Goal: Task Accomplishment & Management: Use online tool/utility

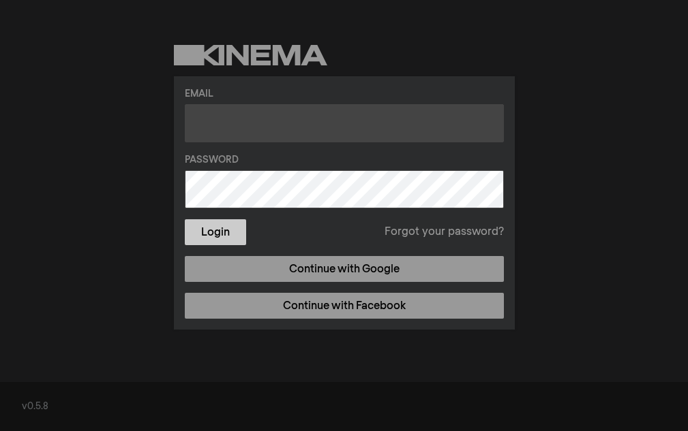
type input "alexis.rogers@llcc.edu"
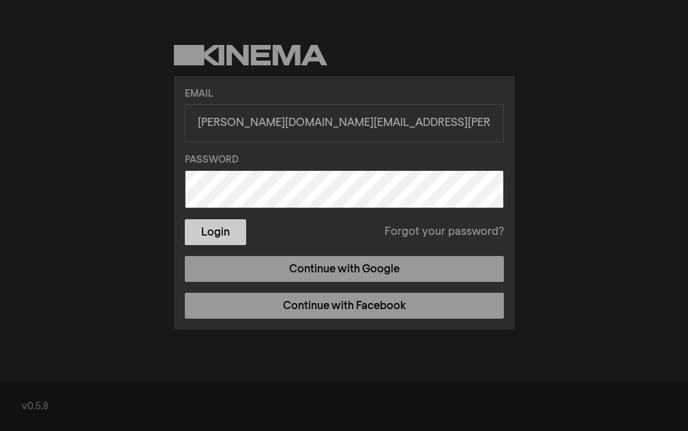
click at [226, 229] on button "Login" at bounding box center [215, 232] width 61 height 26
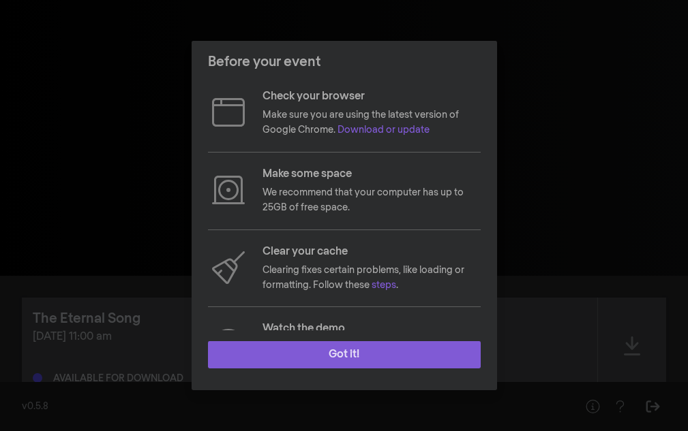
click at [403, 351] on button "Got it!" at bounding box center [344, 354] width 273 height 27
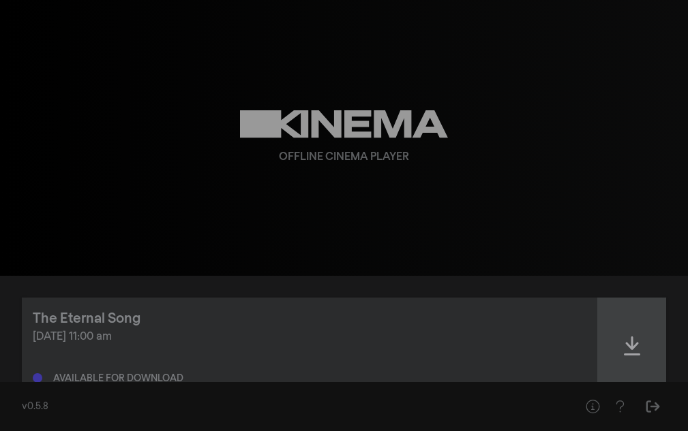
click at [626, 350] on icon at bounding box center [632, 346] width 16 height 22
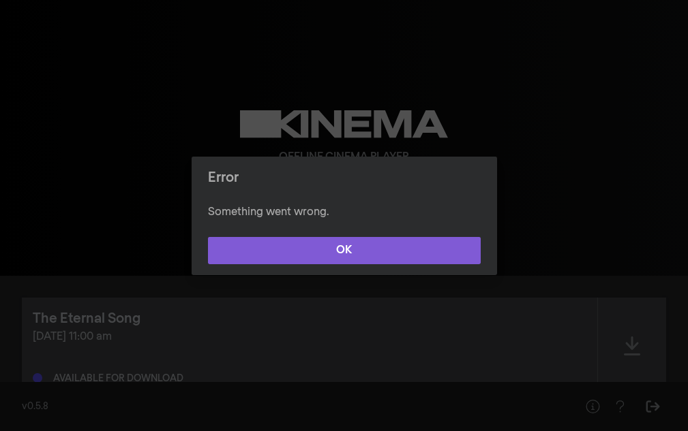
click at [467, 253] on button "OK" at bounding box center [344, 250] width 273 height 27
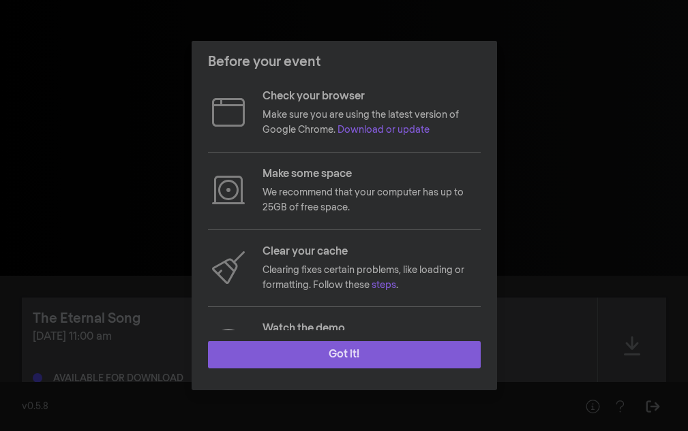
click at [411, 353] on button "Got it!" at bounding box center [344, 354] width 273 height 27
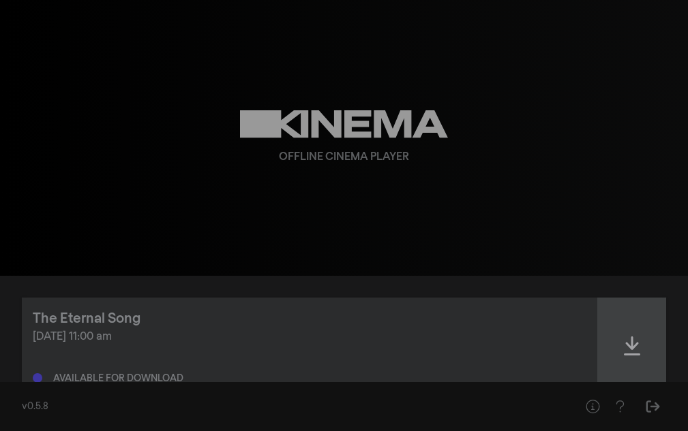
click at [617, 349] on div at bounding box center [632, 346] width 68 height 97
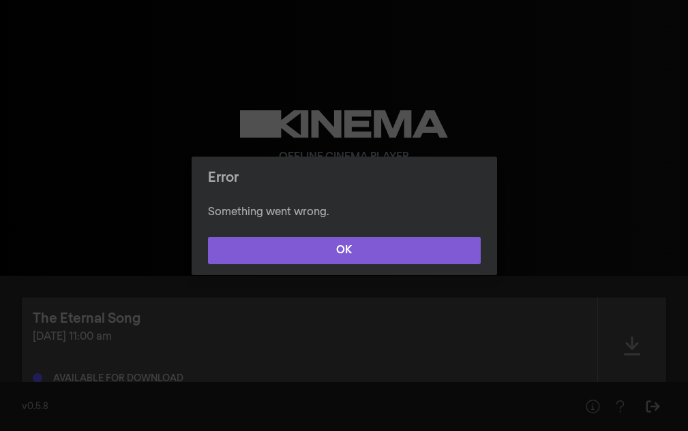
click at [431, 249] on button "OK" at bounding box center [344, 250] width 273 height 27
